Goal: Download file/media

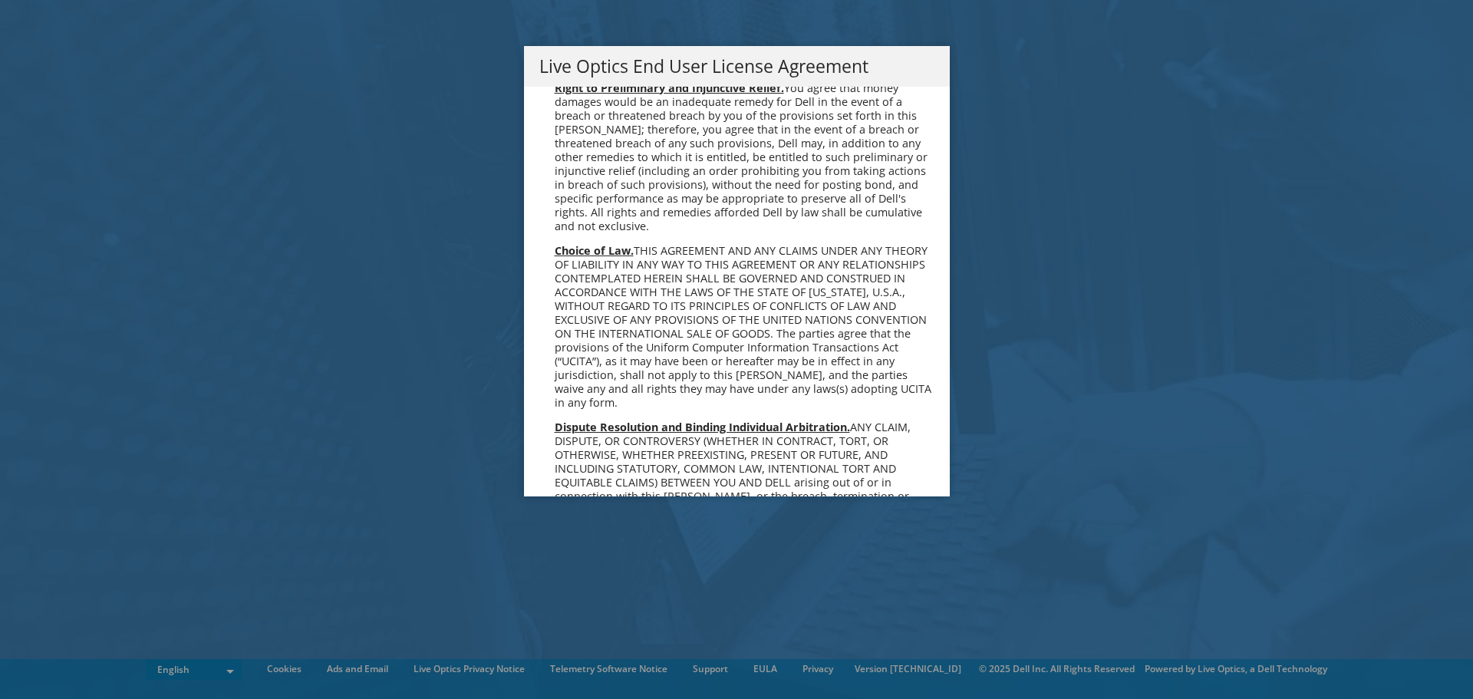
scroll to position [5802, 0]
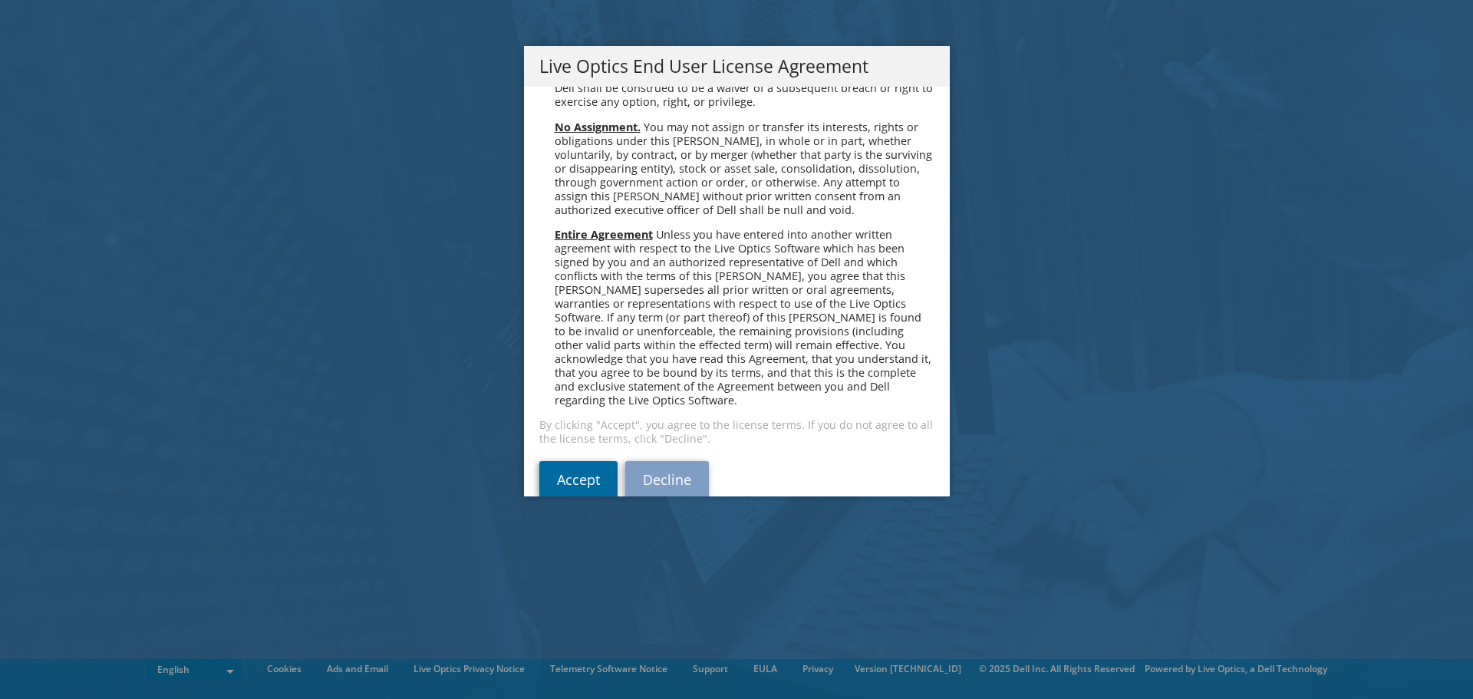
click at [590, 461] on link "Accept" at bounding box center [578, 479] width 78 height 37
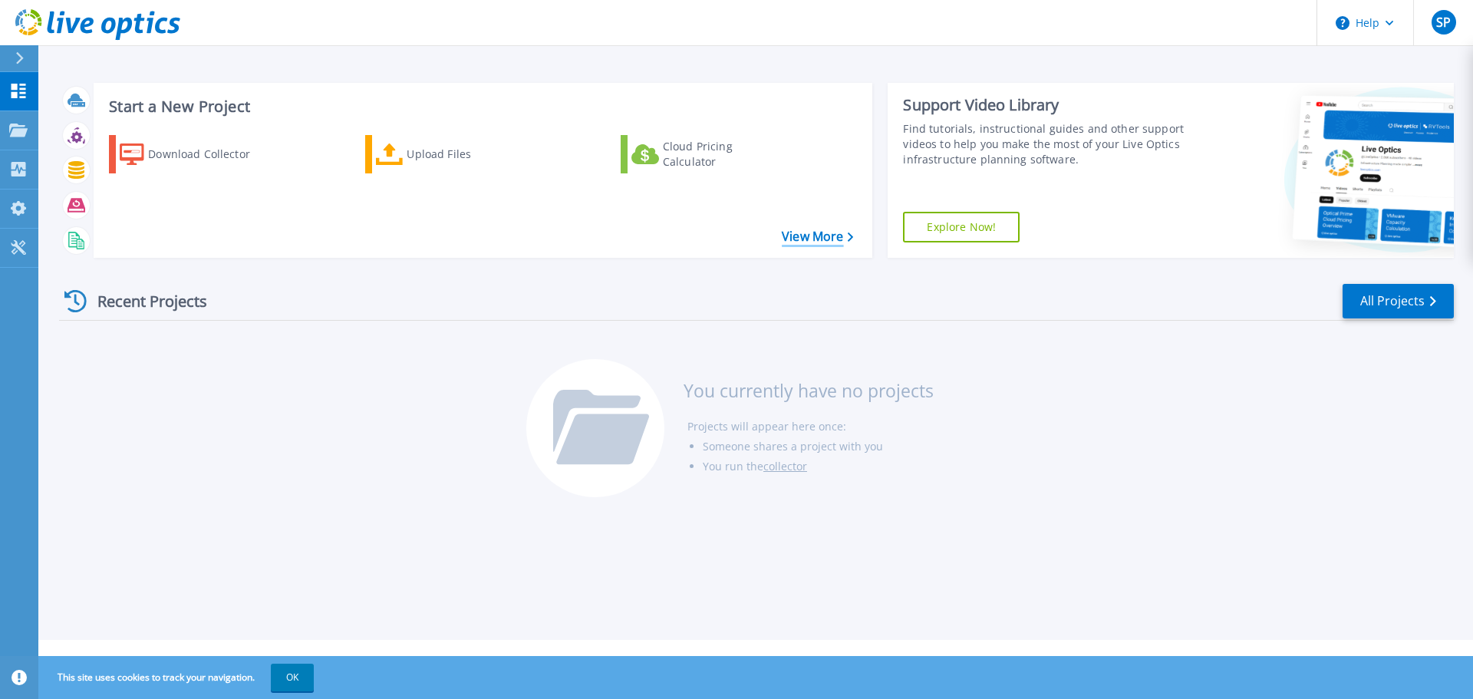
click at [836, 239] on link "View More" at bounding box center [817, 236] width 71 height 15
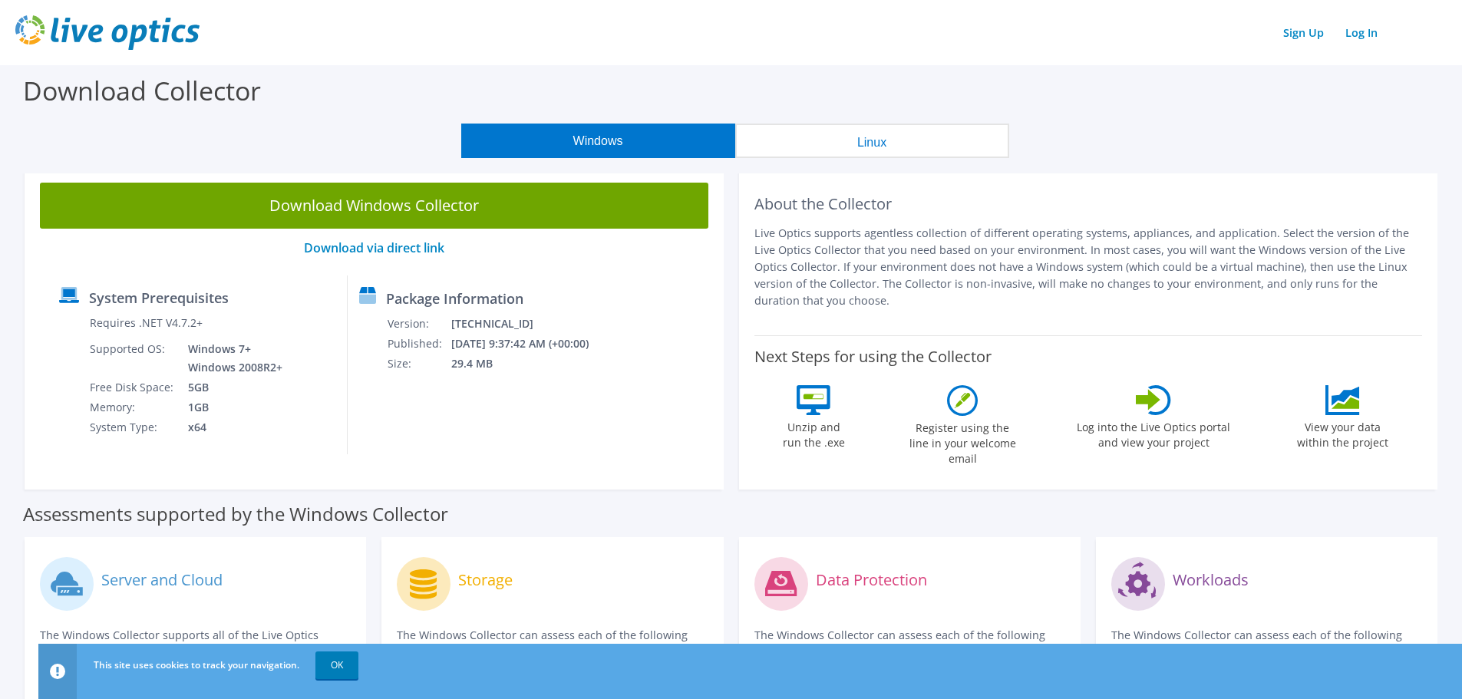
click at [415, 207] on link "Download Windows Collector" at bounding box center [374, 206] width 668 height 46
click at [345, 670] on link "OK" at bounding box center [336, 665] width 43 height 28
